Goal: Task Accomplishment & Management: Manage account settings

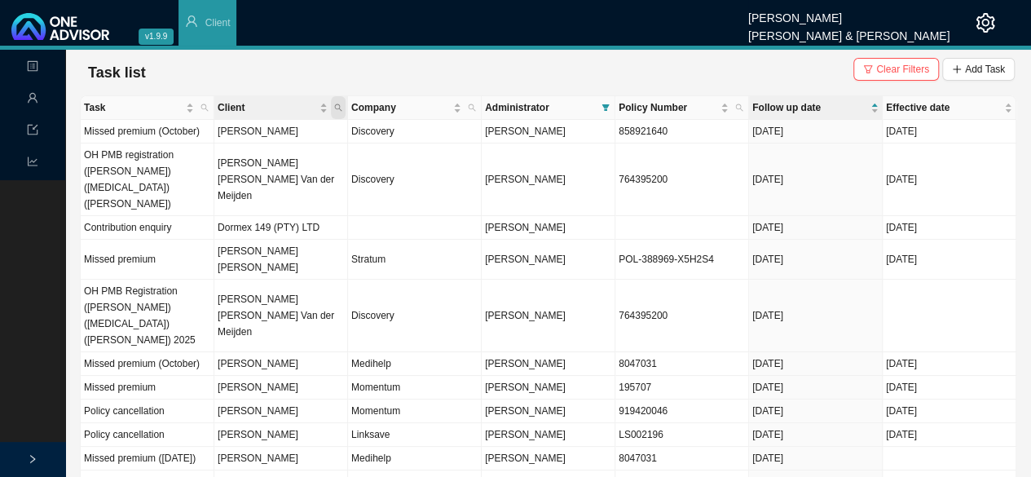
click at [340, 106] on icon "search" at bounding box center [338, 108] width 8 height 8
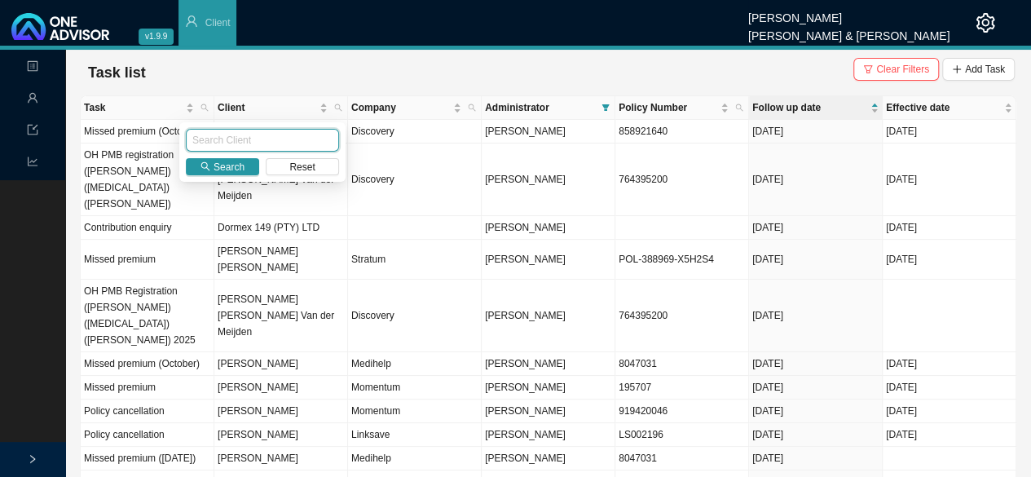
click at [241, 143] on input "text" at bounding box center [262, 140] width 153 height 23
type input "oost"
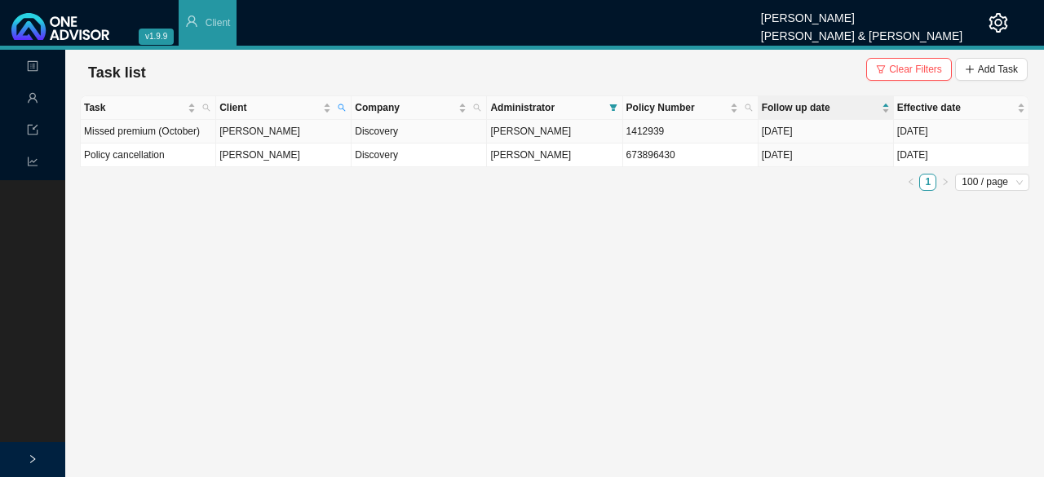
click at [270, 137] on td "[PERSON_NAME]" at bounding box center [283, 132] width 135 height 24
drag, startPoint x: 270, startPoint y: 137, endPoint x: 316, endPoint y: 130, distance: 46.9
click at [270, 136] on td "[PERSON_NAME]" at bounding box center [283, 132] width 135 height 24
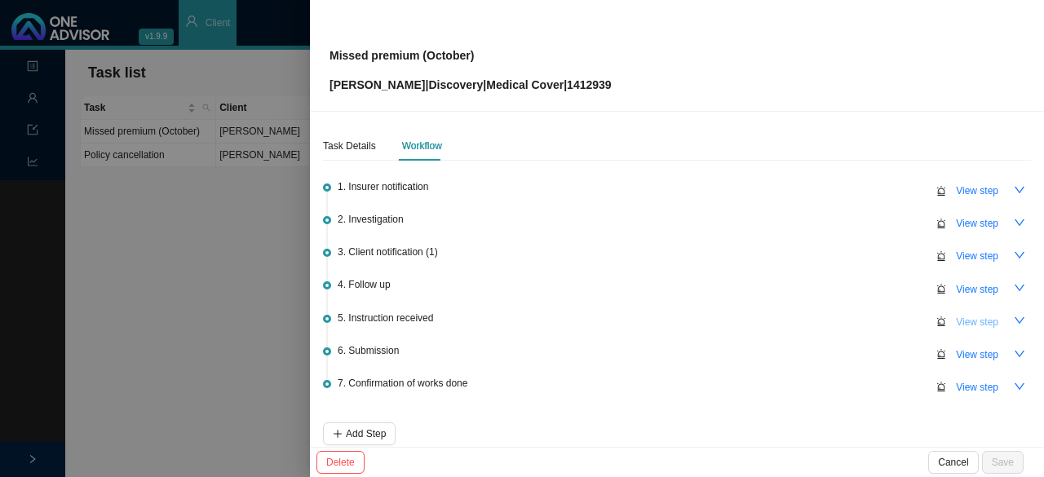
click at [958, 314] on span "View step" at bounding box center [977, 322] width 42 height 16
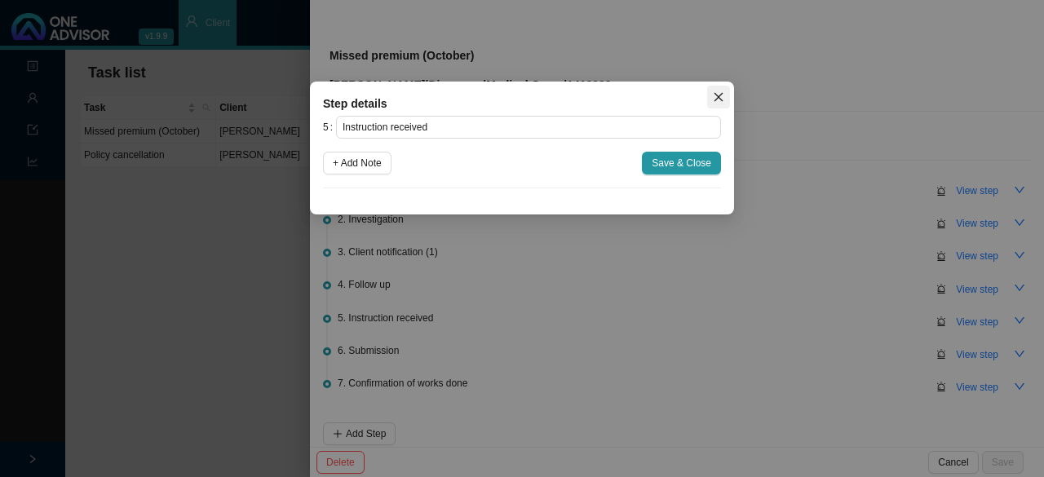
click at [711, 94] on span "Close" at bounding box center [718, 96] width 23 height 11
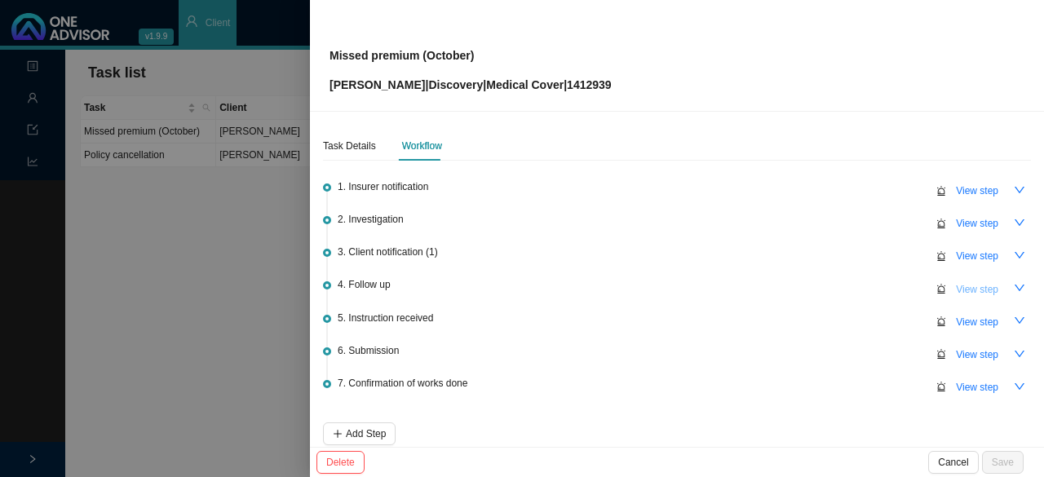
click at [962, 281] on span "View step" at bounding box center [977, 289] width 42 height 16
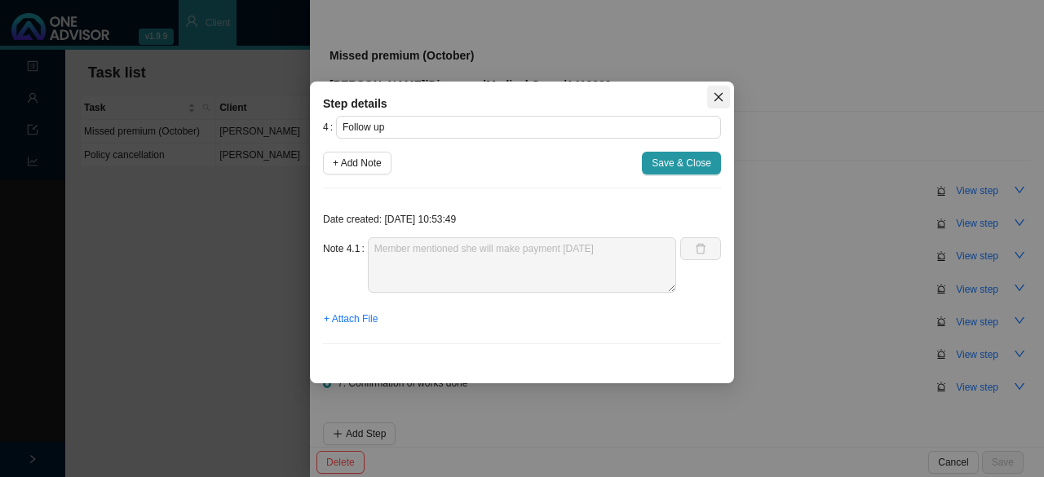
click at [714, 99] on icon "close" at bounding box center [718, 96] width 11 height 11
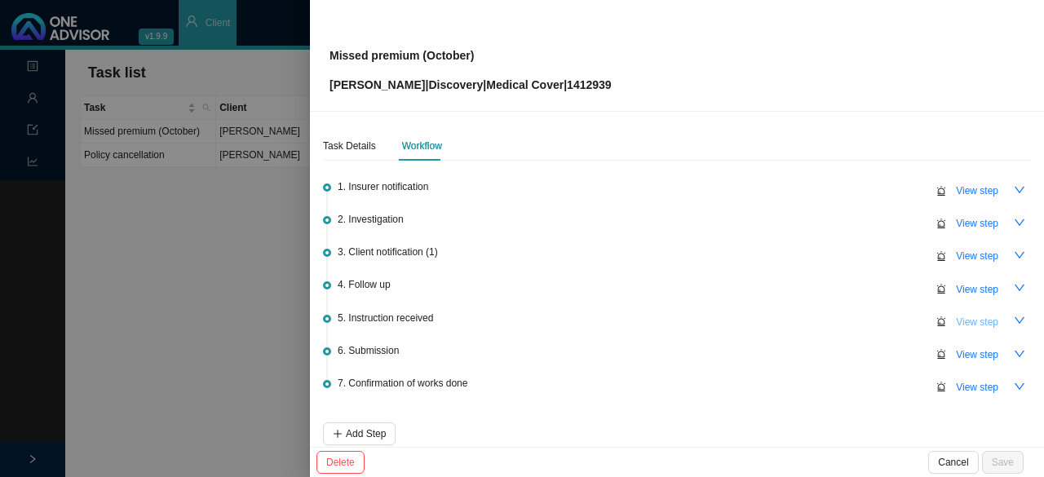
click at [974, 316] on span "View step" at bounding box center [977, 322] width 42 height 16
type input "Instruction received"
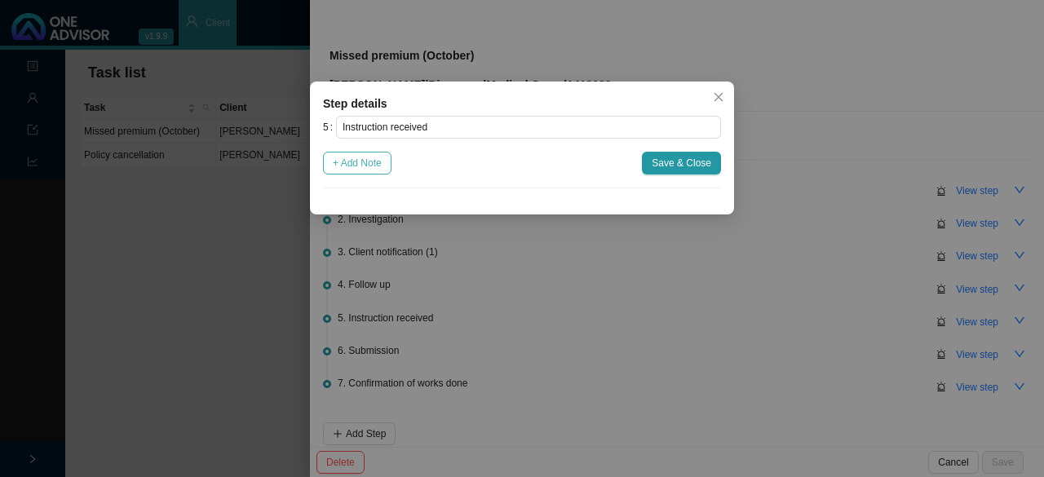
click at [373, 167] on span "+ Add Note" at bounding box center [357, 163] width 49 height 16
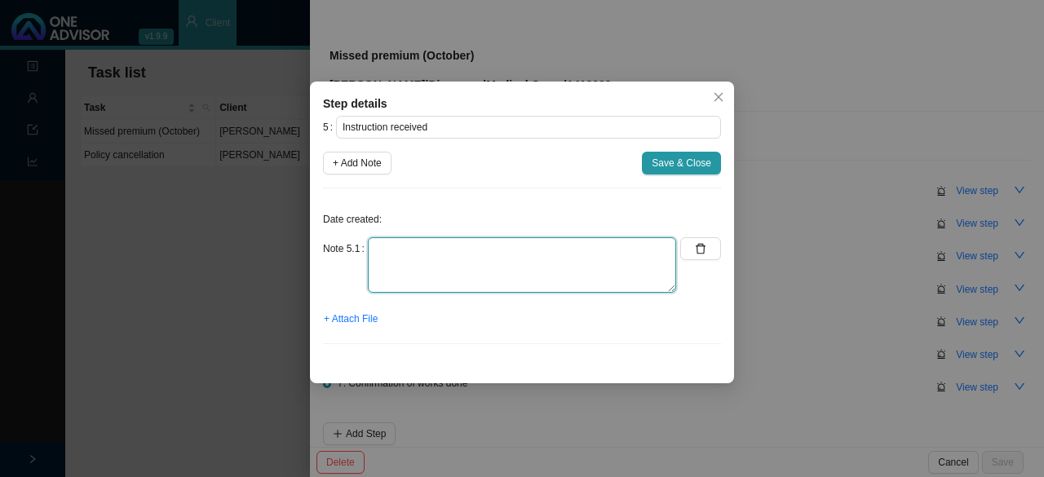
click at [404, 249] on textarea at bounding box center [522, 264] width 308 height 55
type textarea "POP received"
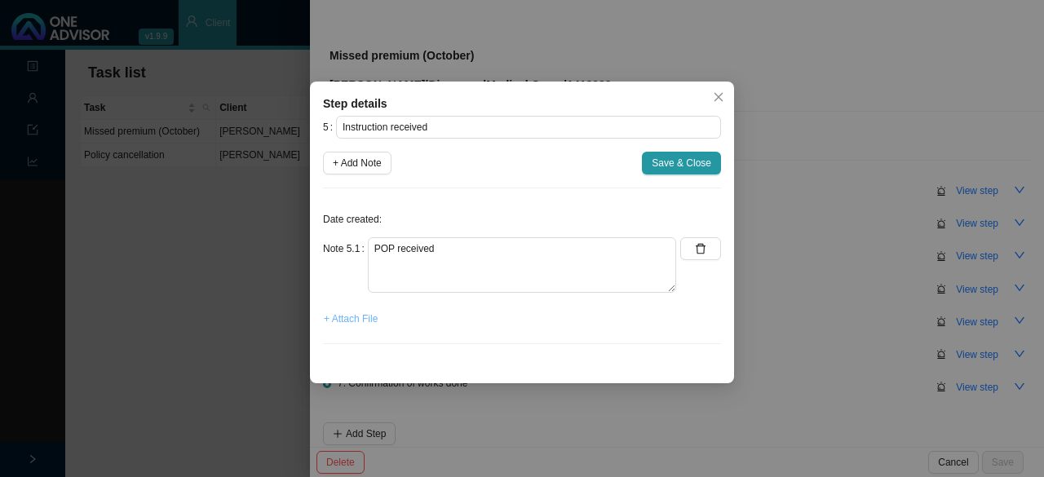
click at [347, 325] on span "+ Attach File" at bounding box center [351, 319] width 54 height 16
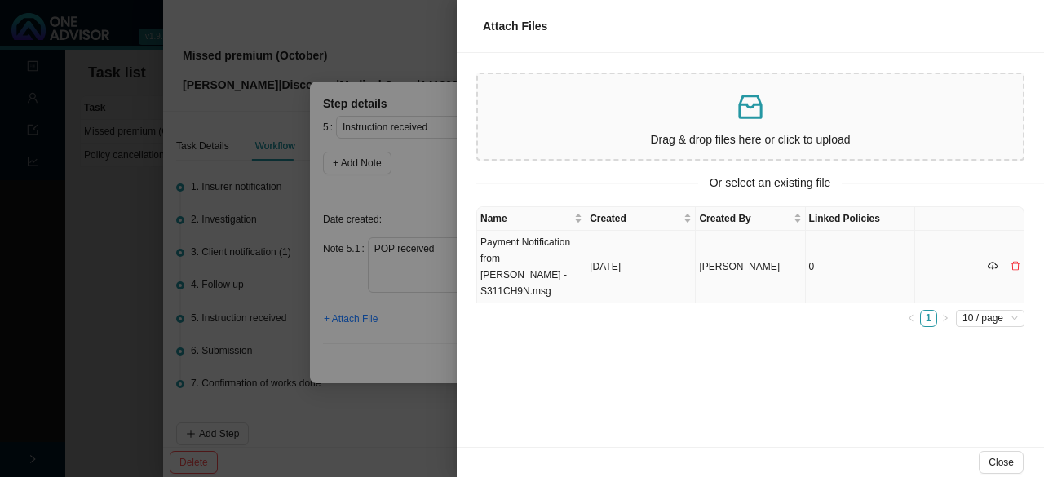
click at [554, 277] on td "Payment Notification from [PERSON_NAME] - S311CH9N.msg" at bounding box center [531, 267] width 109 height 73
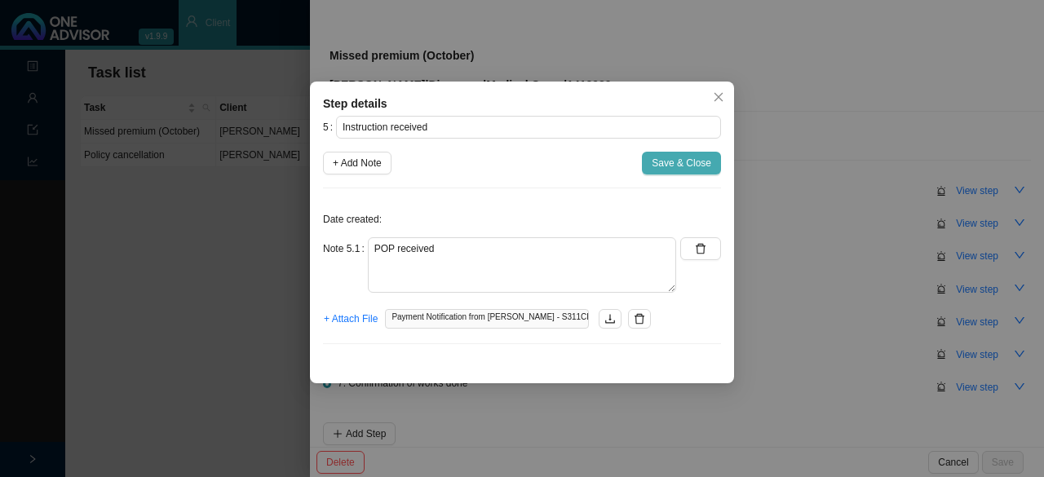
click at [677, 166] on span "Save & Close" at bounding box center [682, 163] width 60 height 16
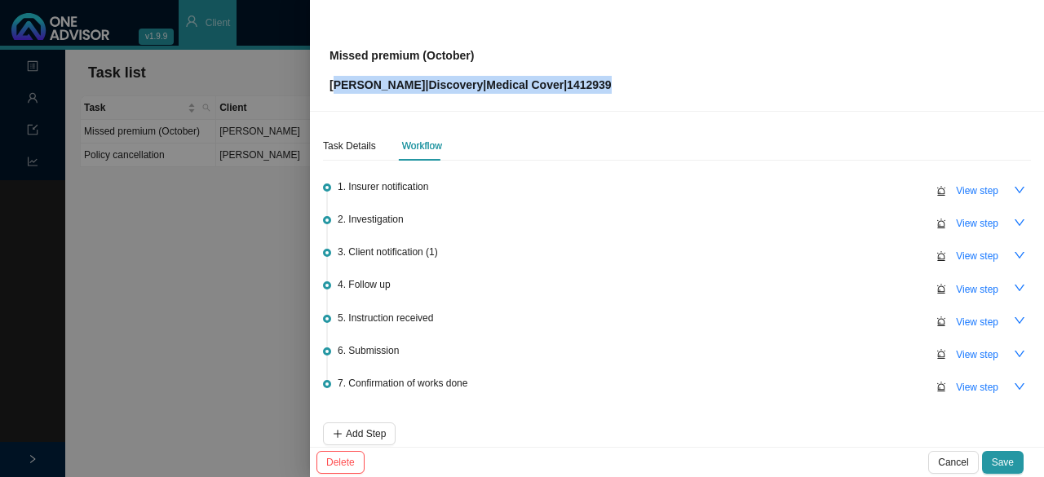
drag, startPoint x: 614, startPoint y: 91, endPoint x: 334, endPoint y: 100, distance: 279.9
click at [334, 100] on div "Missed premium (October) [PERSON_NAME] | Discovery | Medical Cover | 1412939" at bounding box center [677, 56] width 734 height 112
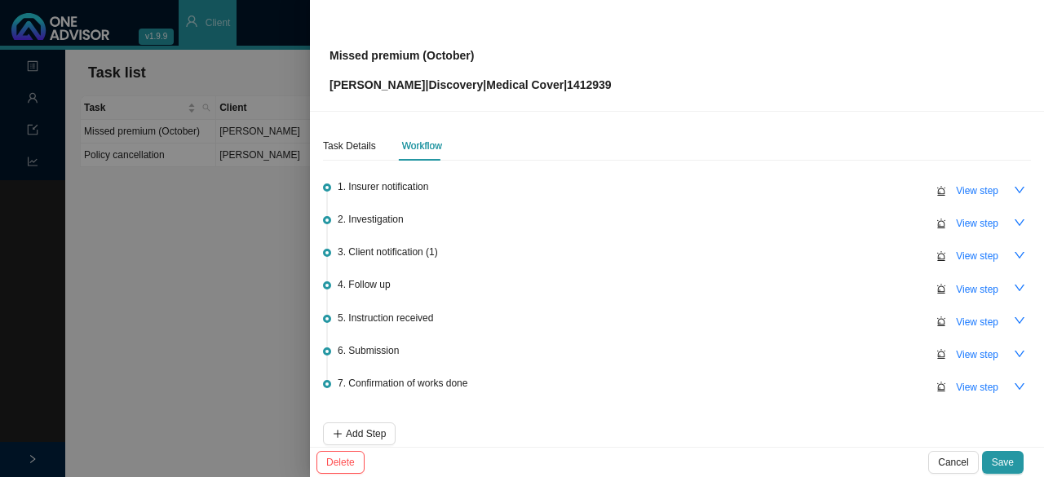
click at [612, 70] on span "Missed premium (October) [PERSON_NAME] | Discovery | Medical Cover | 1412939" at bounding box center [470, 69] width 282 height 47
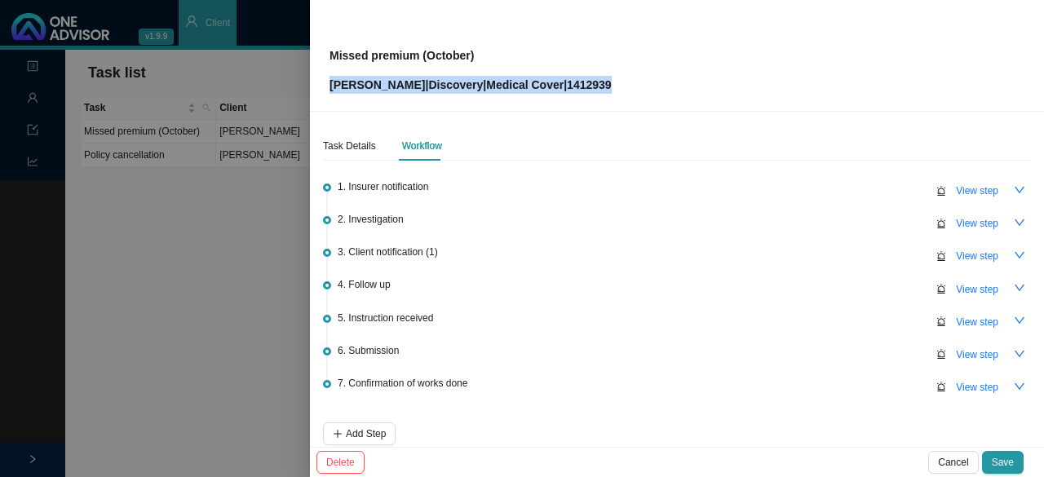
drag, startPoint x: 632, startPoint y: 90, endPoint x: 325, endPoint y: 91, distance: 307.4
click at [325, 91] on div "Missed premium (October) [PERSON_NAME] | Discovery | Medical Cover | 1412939" at bounding box center [677, 56] width 734 height 112
copy p "[PERSON_NAME] | Discovery | Medical Cover | 1412939"
click at [961, 351] on span "View step" at bounding box center [977, 355] width 42 height 16
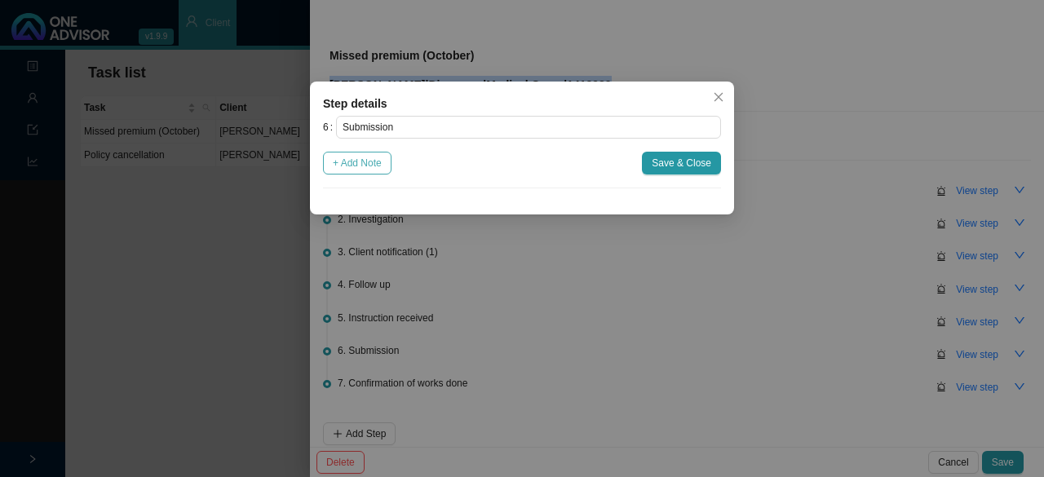
click at [367, 169] on span "+ Add Note" at bounding box center [357, 163] width 49 height 16
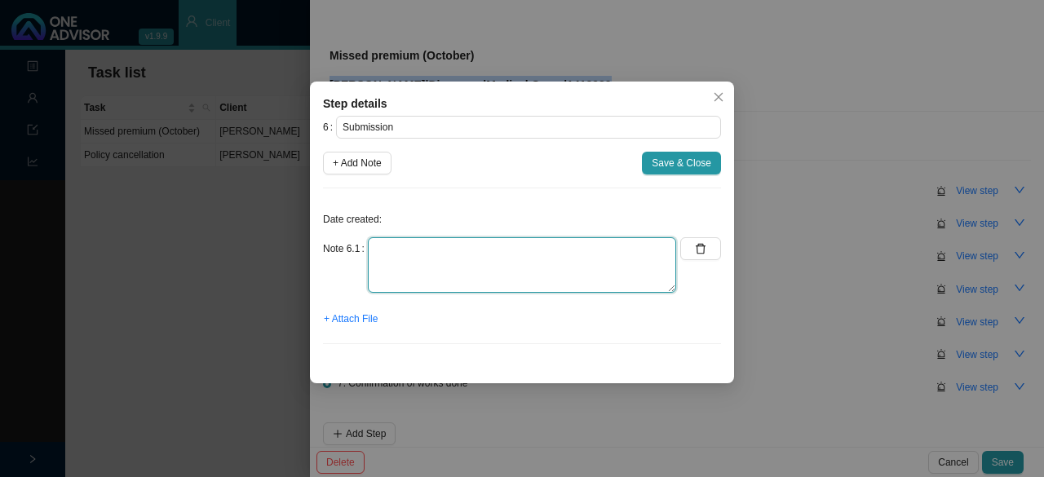
click at [421, 261] on textarea at bounding box center [522, 264] width 308 height 55
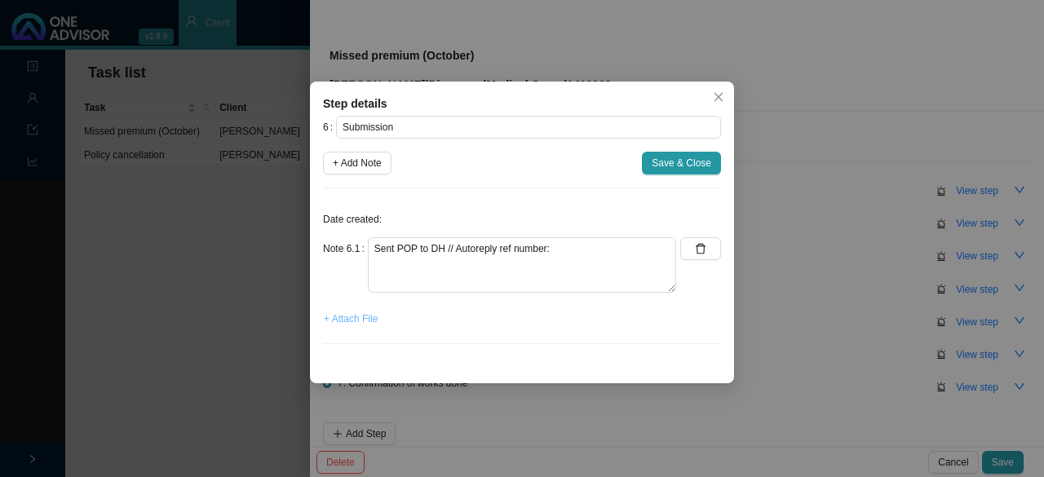
click at [351, 314] on span "+ Attach File" at bounding box center [351, 319] width 54 height 16
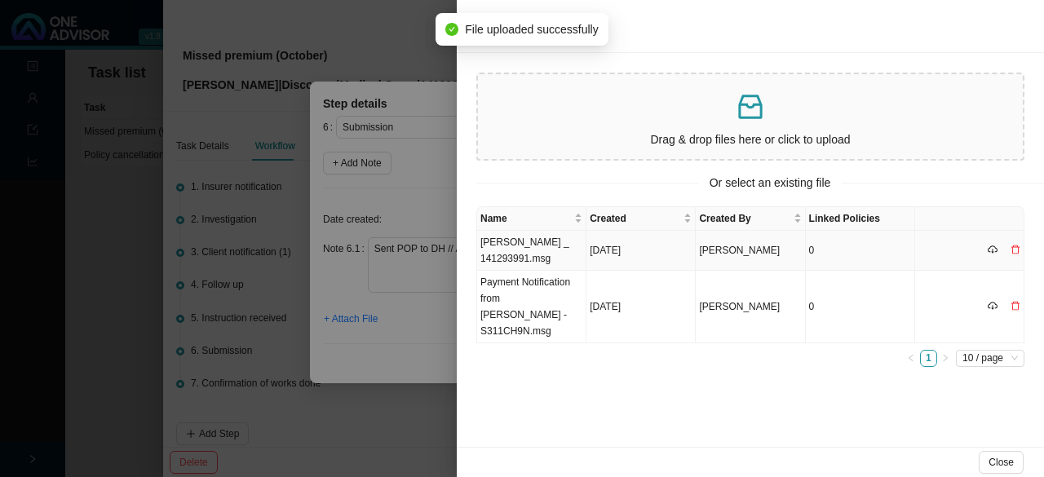
click at [531, 247] on td "[PERSON_NAME] _ 141293991.msg" at bounding box center [531, 251] width 109 height 40
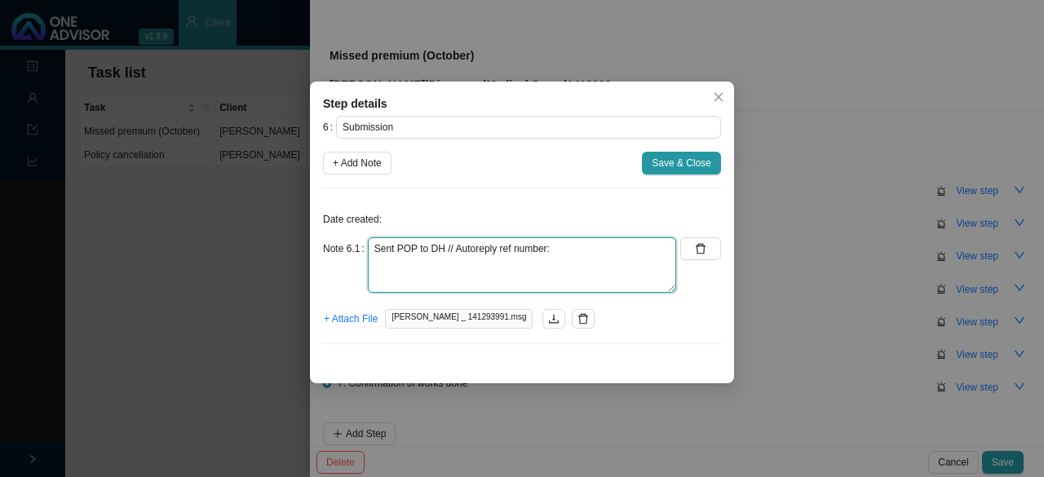
click at [581, 244] on textarea "Sent POP to DH // Autoreply ref number:" at bounding box center [522, 264] width 308 height 55
paste textarea "11538982161"
type textarea "Sent POP to DH // Autoreply ref number: 11538982161"
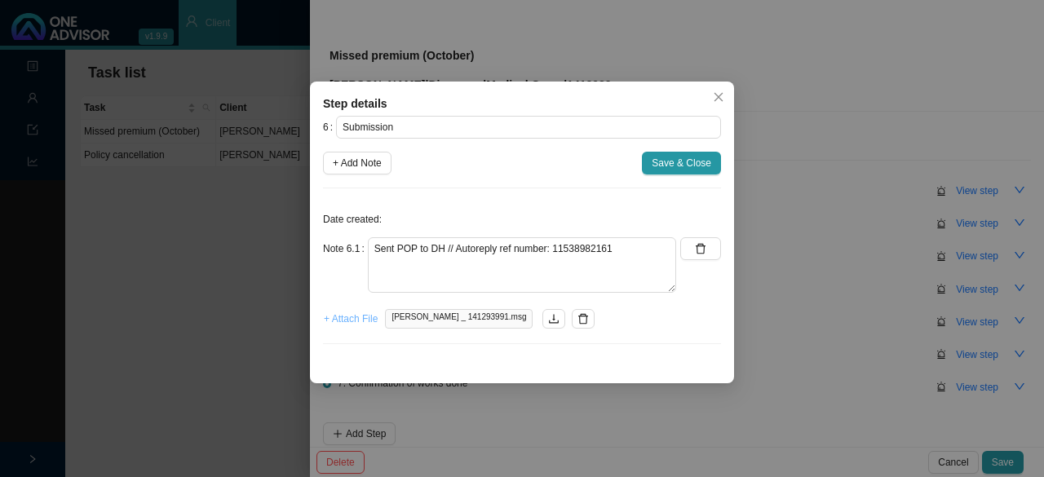
click at [356, 318] on span "+ Attach File" at bounding box center [351, 319] width 54 height 16
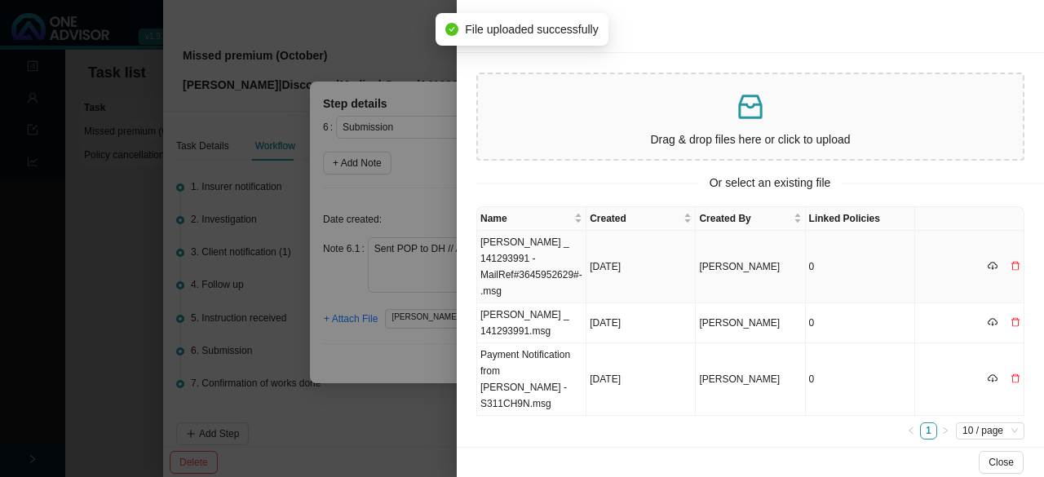
click at [510, 256] on td "[PERSON_NAME] _ 141293991 -MailRef#3645952629#-.msg" at bounding box center [531, 267] width 109 height 73
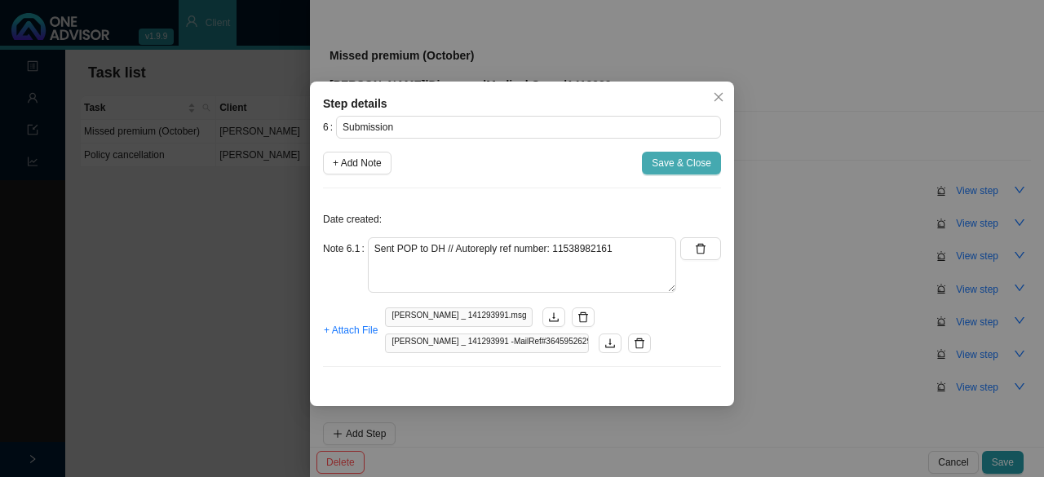
click at [703, 157] on span "Save & Close" at bounding box center [682, 163] width 60 height 16
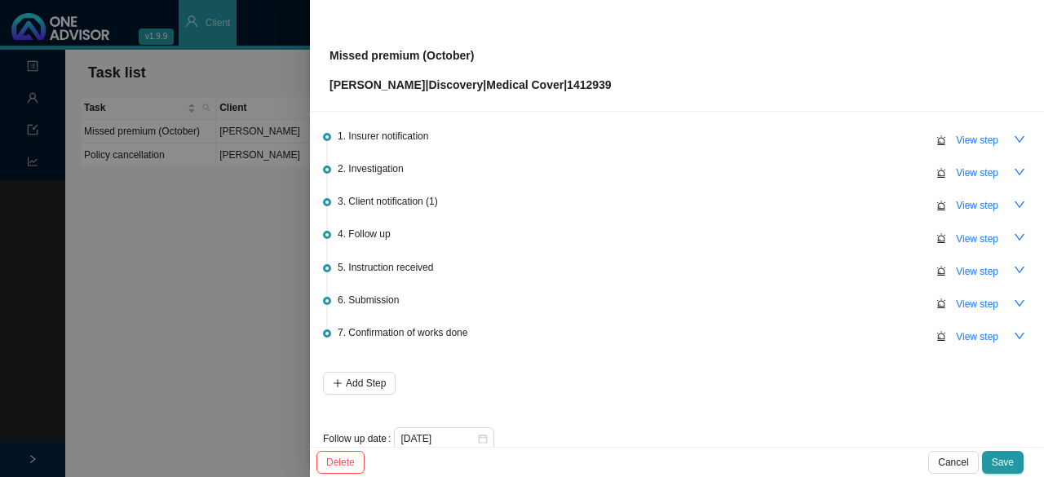
scroll to position [76, 0]
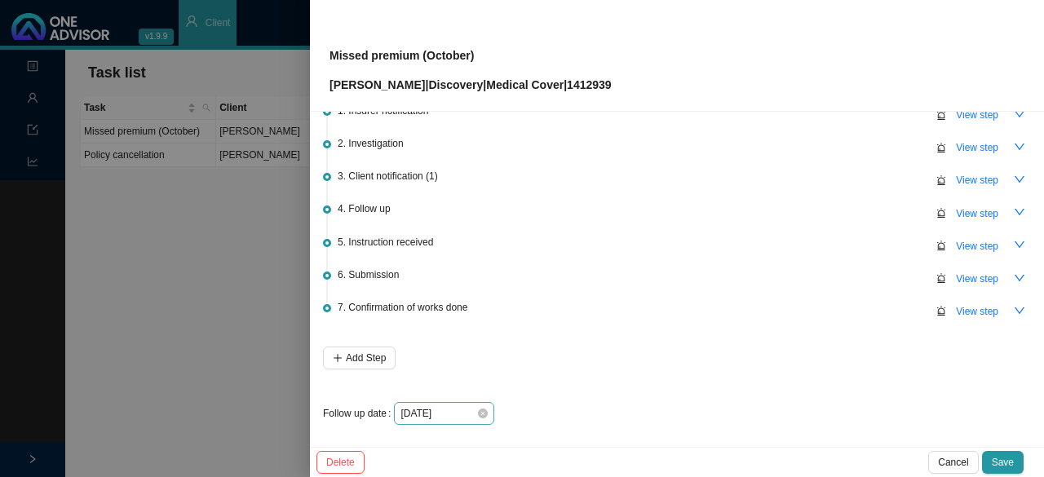
click at [486, 412] on div "[DATE]" at bounding box center [444, 413] width 100 height 23
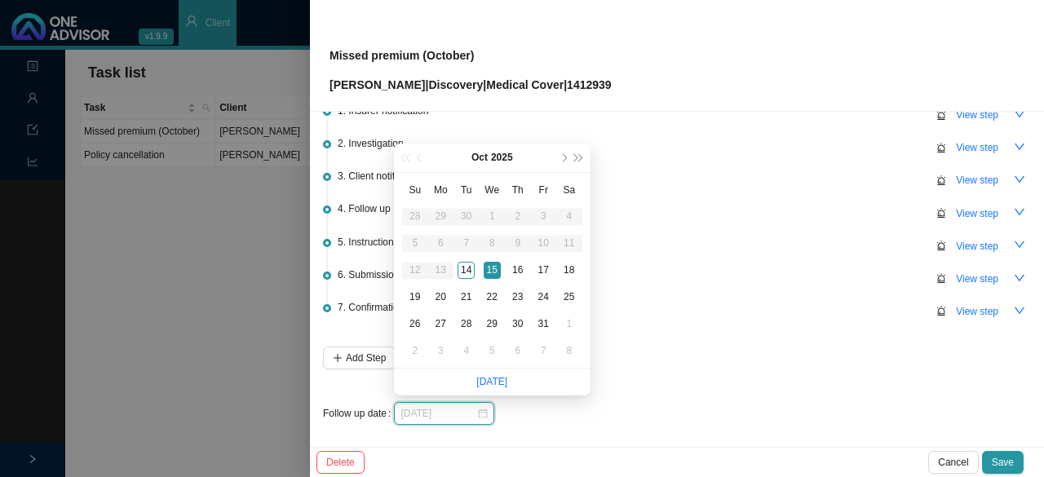
type input "[DATE]"
click at [492, 267] on div "15" at bounding box center [492, 270] width 17 height 17
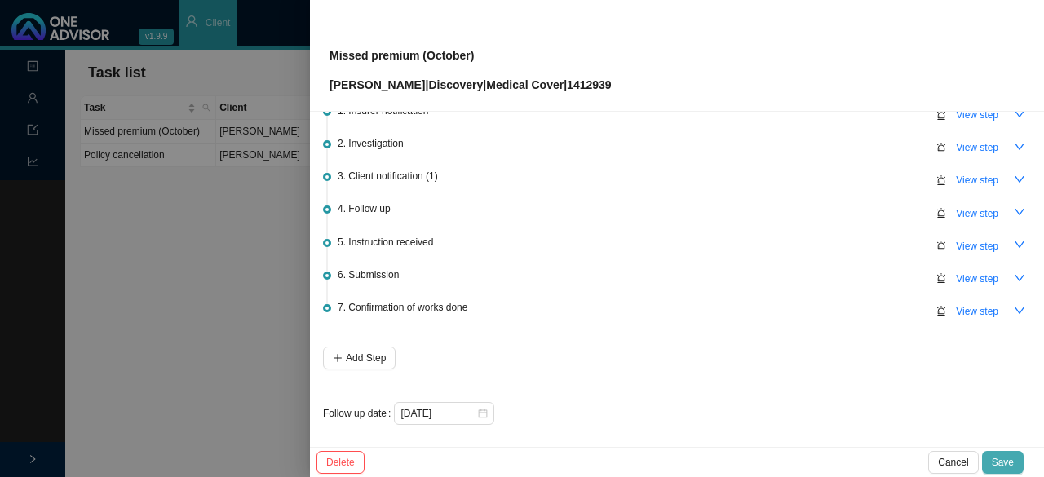
click at [1000, 464] on span "Save" at bounding box center [1003, 462] width 22 height 16
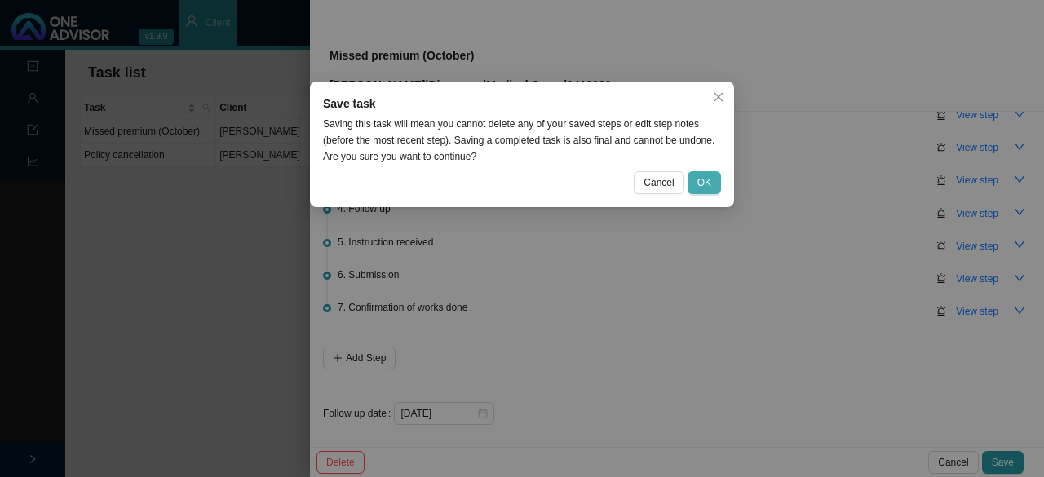
click at [701, 183] on span "OK" at bounding box center [704, 182] width 14 height 16
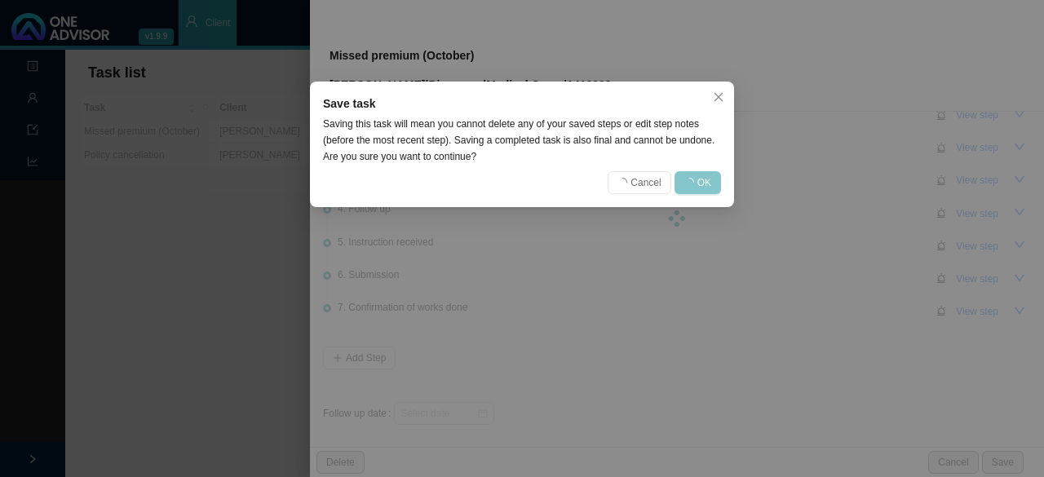
scroll to position [0, 0]
